Goal: Task Accomplishment & Management: Use online tool/utility

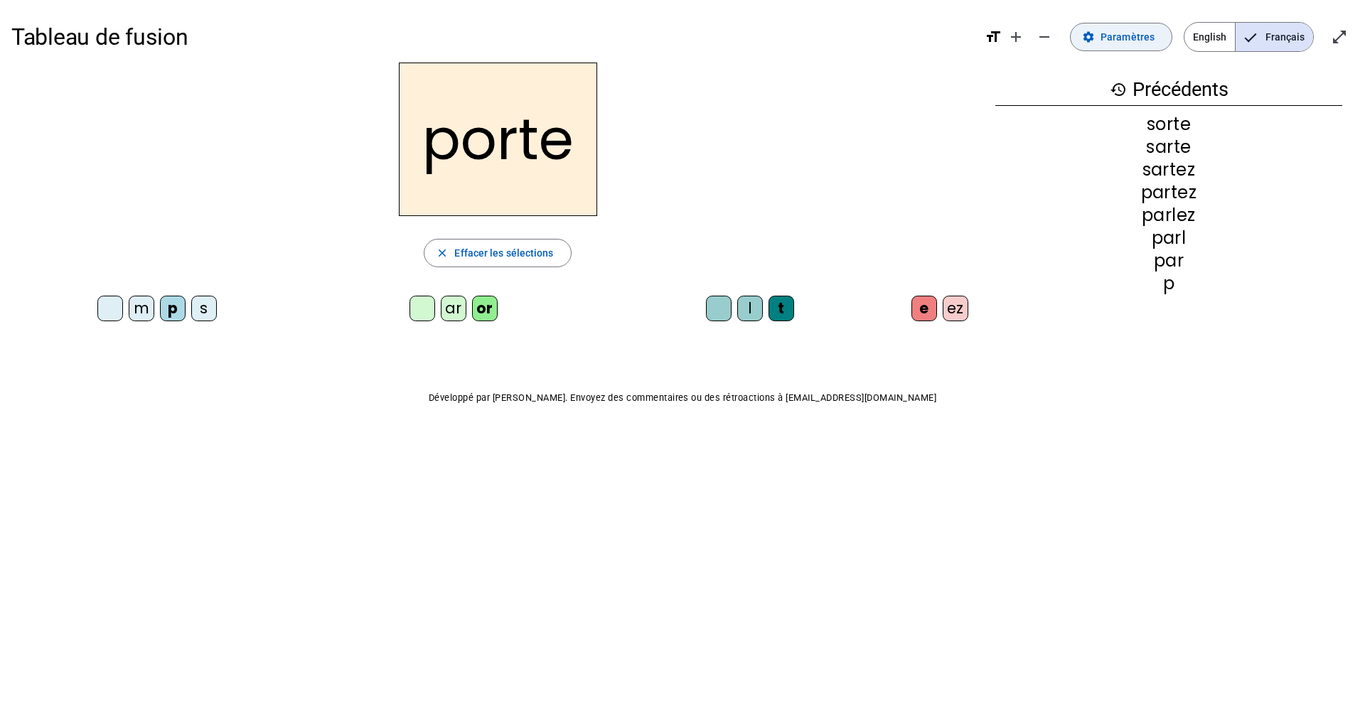
click at [1119, 40] on span "Paramètres" at bounding box center [1127, 36] width 54 height 17
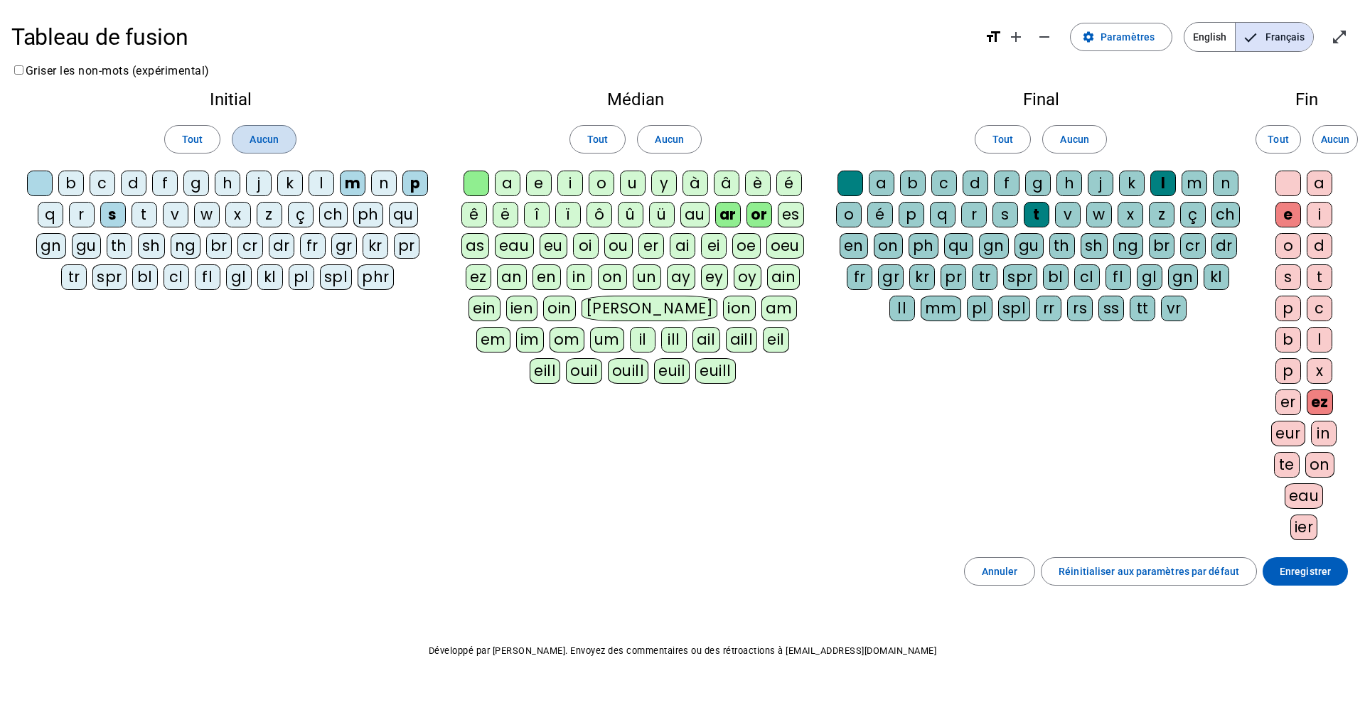
click at [266, 142] on span "Aucun" at bounding box center [263, 139] width 28 height 17
click at [671, 142] on span "Aucun" at bounding box center [669, 139] width 28 height 17
click at [1077, 138] on span "Aucun" at bounding box center [1074, 139] width 28 height 17
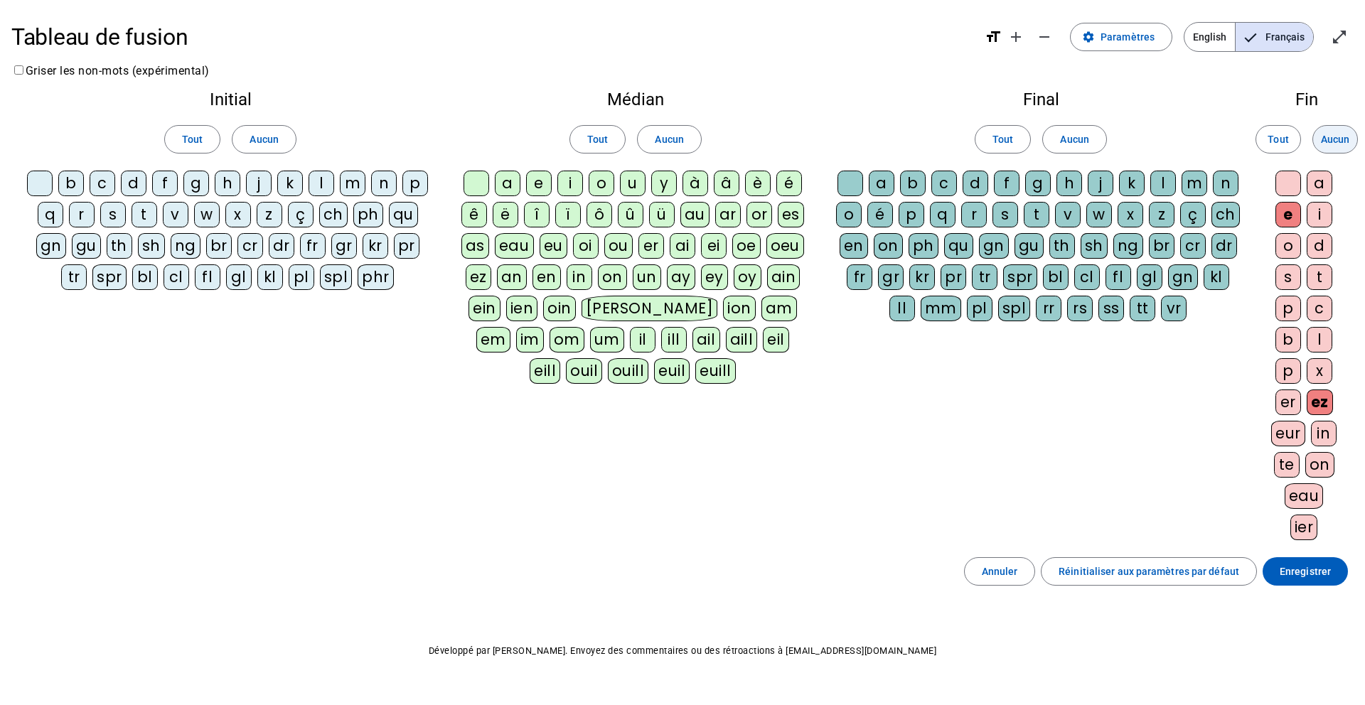
click at [1335, 136] on span "Aucun" at bounding box center [1335, 139] width 28 height 17
click at [321, 186] on div "l" at bounding box center [321, 184] width 26 height 26
click at [506, 182] on div "a" at bounding box center [508, 184] width 26 height 26
click at [542, 185] on div "e" at bounding box center [539, 184] width 26 height 26
click at [633, 188] on div "u" at bounding box center [633, 184] width 26 height 26
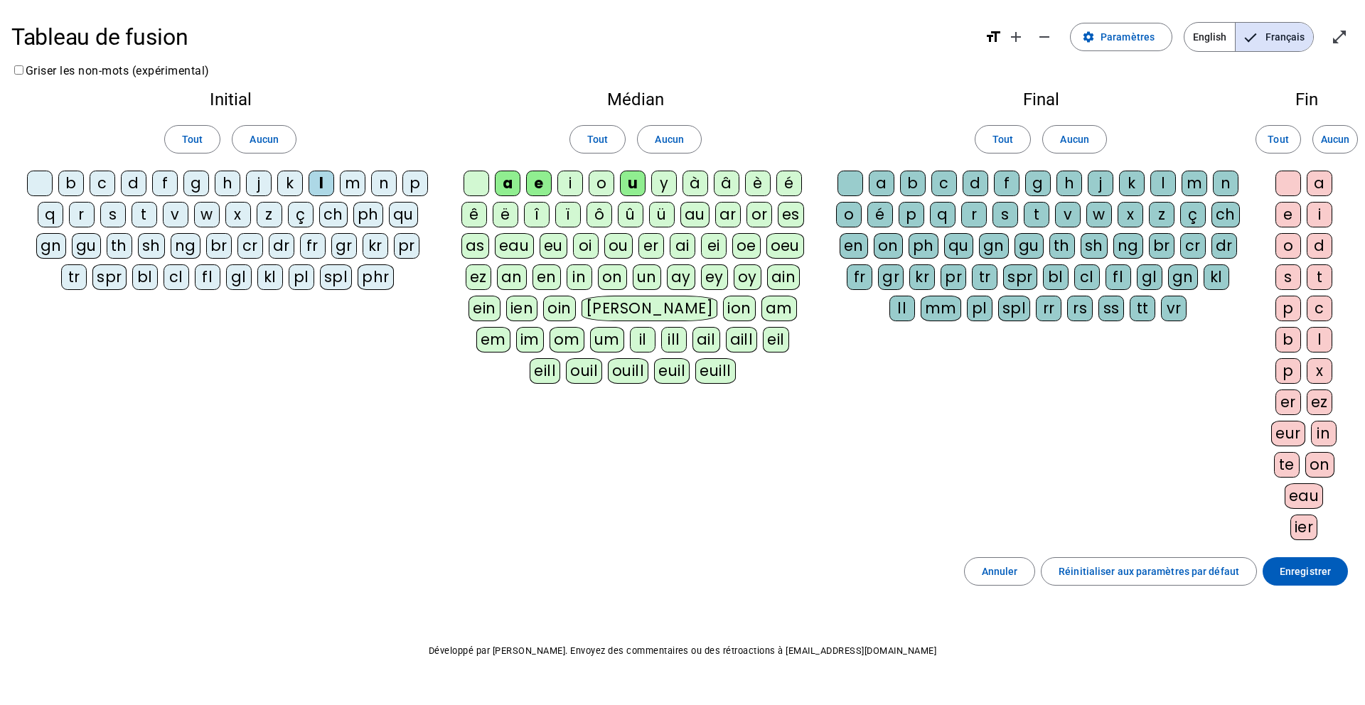
click at [140, 218] on div "t" at bounding box center [144, 215] width 26 height 26
click at [40, 187] on div at bounding box center [40, 184] width 26 height 26
click at [481, 190] on div at bounding box center [476, 184] width 26 height 26
click at [853, 180] on div at bounding box center [850, 184] width 26 height 26
click at [1304, 579] on span "Enregistrer" at bounding box center [1304, 571] width 51 height 17
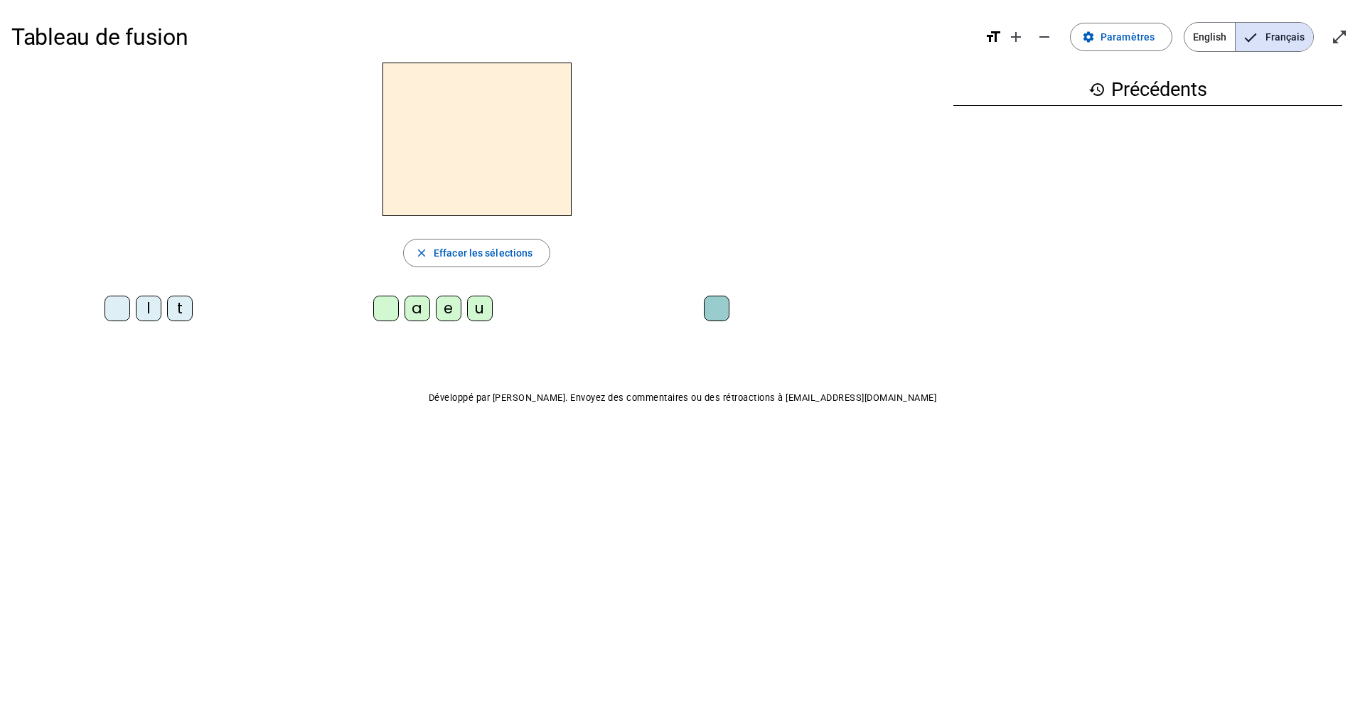
click at [140, 323] on letter-bubble "l" at bounding box center [151, 311] width 31 height 31
click at [414, 311] on div "a" at bounding box center [417, 309] width 26 height 26
click at [451, 313] on div "e" at bounding box center [449, 309] width 26 height 26
click at [485, 307] on div "u" at bounding box center [480, 309] width 26 height 26
click at [186, 313] on div "t" at bounding box center [180, 309] width 26 height 26
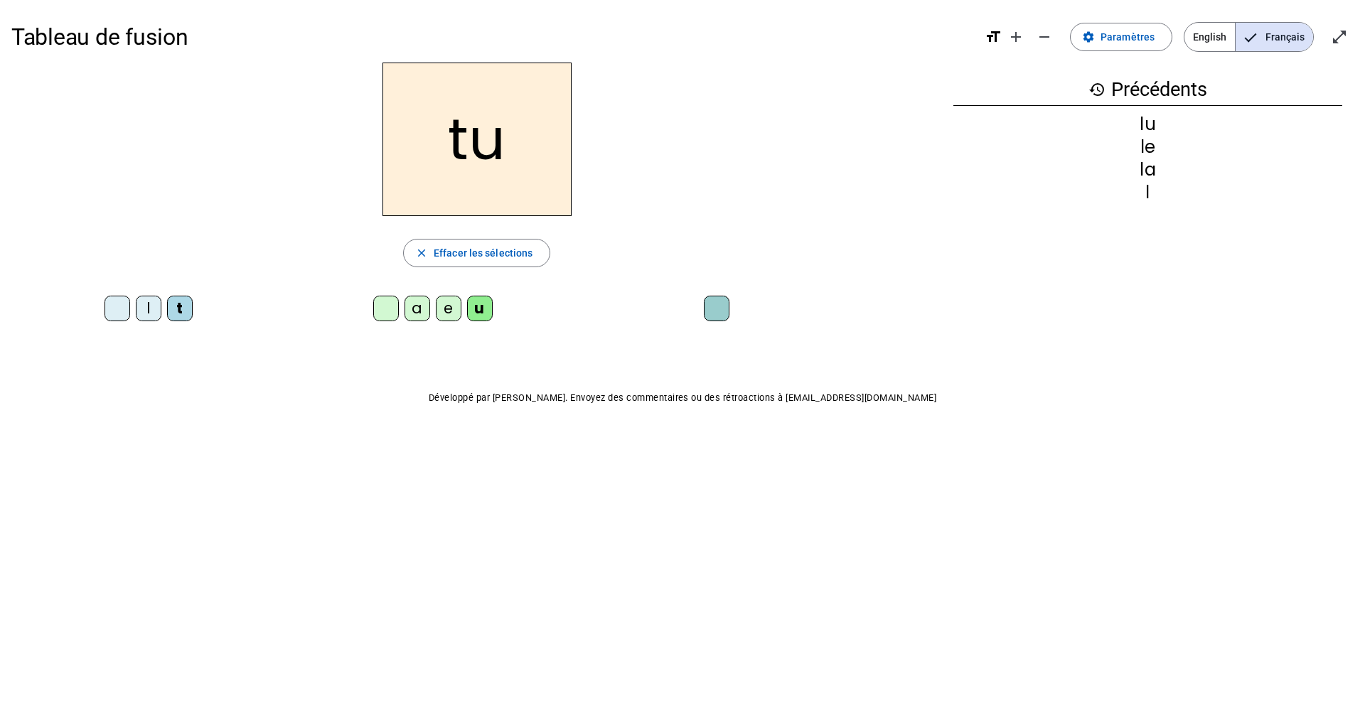
click at [447, 313] on div "e" at bounding box center [449, 309] width 26 height 26
click at [423, 312] on div "a" at bounding box center [417, 309] width 26 height 26
